Goal: Entertainment & Leisure: Consume media (video, audio)

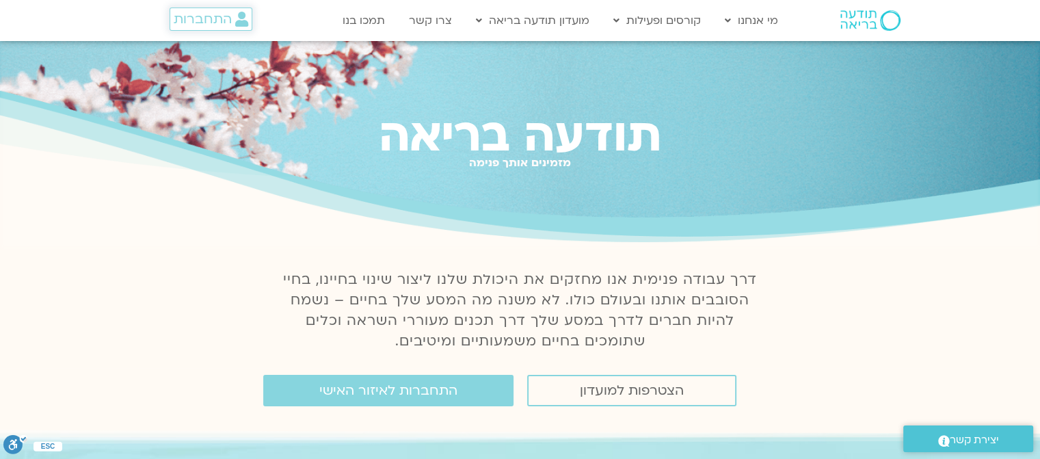
click at [219, 17] on span "התחברות" at bounding box center [203, 19] width 58 height 15
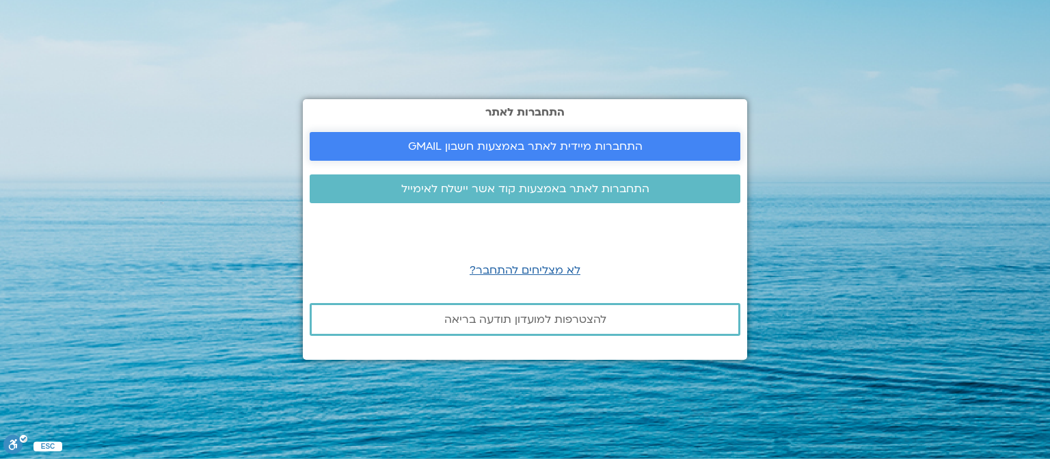
click at [405, 135] on link "התחברות מיידית לאתר באמצעות חשבון GMAIL" at bounding box center [525, 146] width 431 height 29
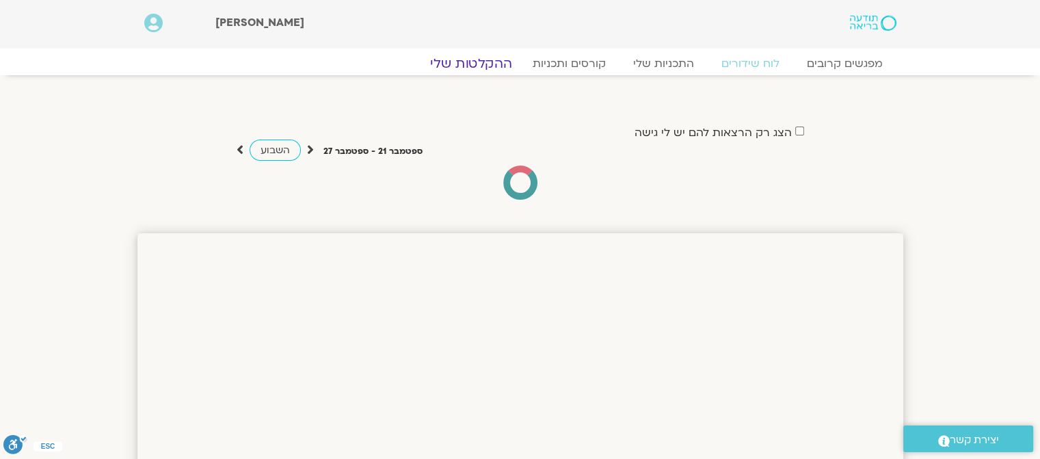
click at [472, 62] on link "ההקלטות שלי" at bounding box center [470, 63] width 115 height 16
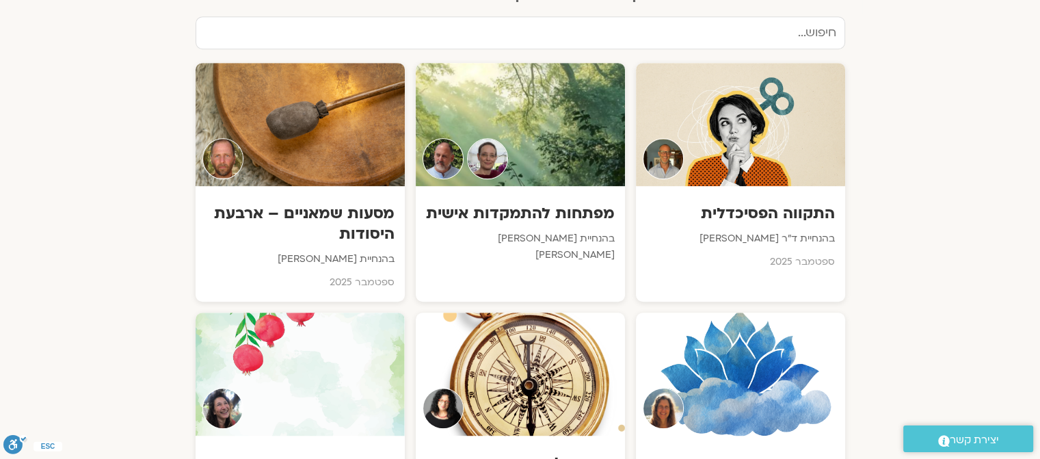
scroll to position [749, 0]
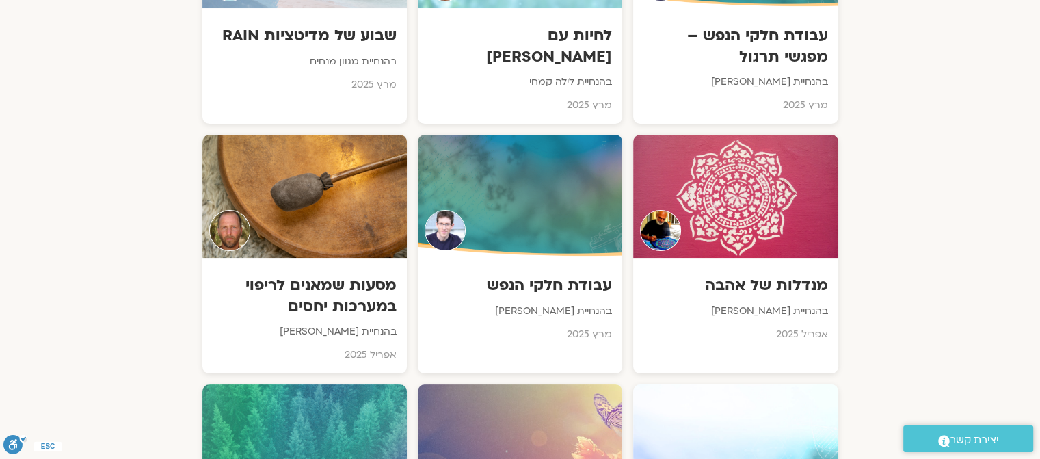
scroll to position [5372, 0]
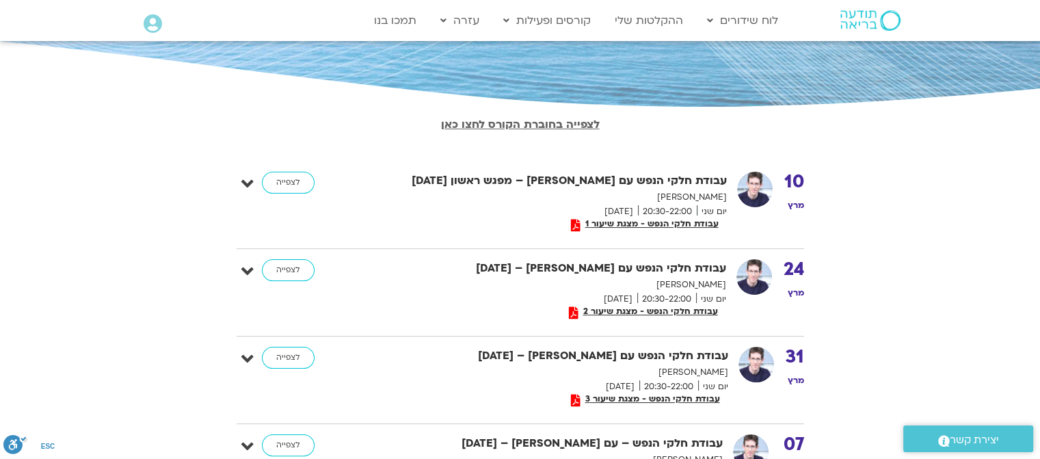
scroll to position [215, 0]
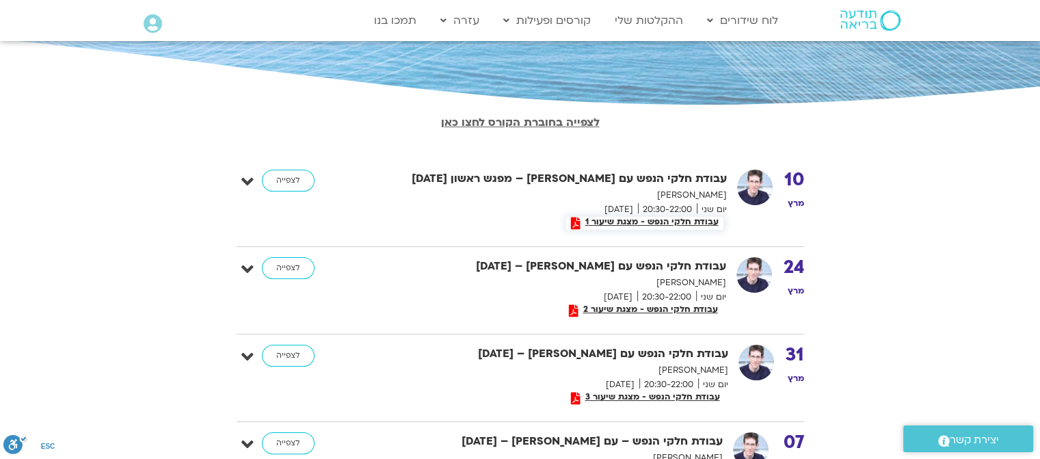
click at [683, 221] on span "עבודת חלקי הנפש - מצגת שיעור 1" at bounding box center [651, 222] width 143 height 10
click at [240, 180] on div "[DATE] עבודת חלקי הנפש עם [PERSON_NAME] – מפגש ראשון [DATE] [PERSON_NAME] יום ש…" at bounding box center [519, 202] width 567 height 66
click at [249, 180] on icon at bounding box center [247, 181] width 12 height 19
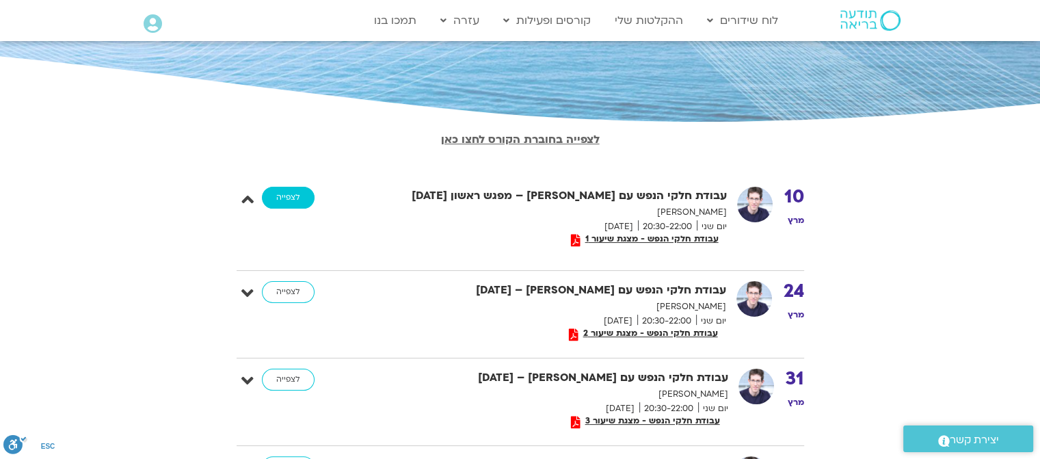
scroll to position [190, 0]
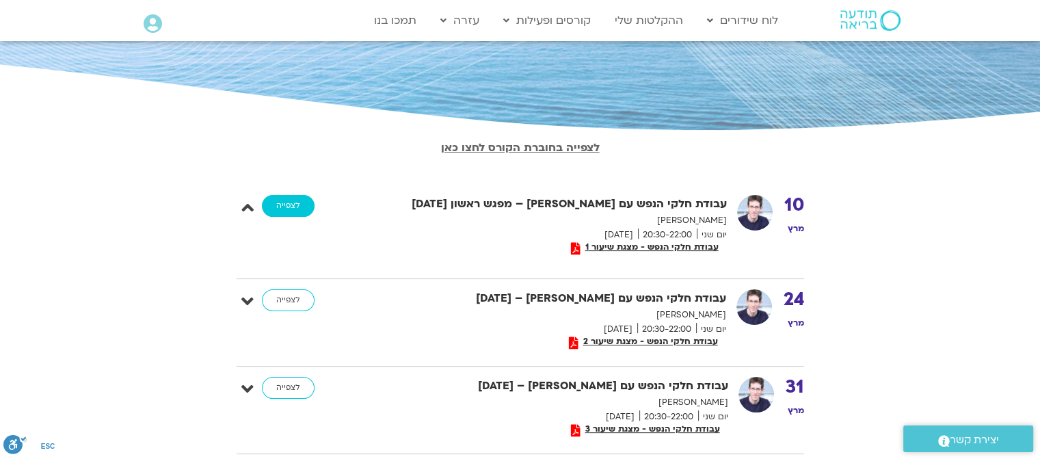
click at [303, 201] on link "לצפייה" at bounding box center [288, 206] width 53 height 22
